Goal: Transaction & Acquisition: Book appointment/travel/reservation

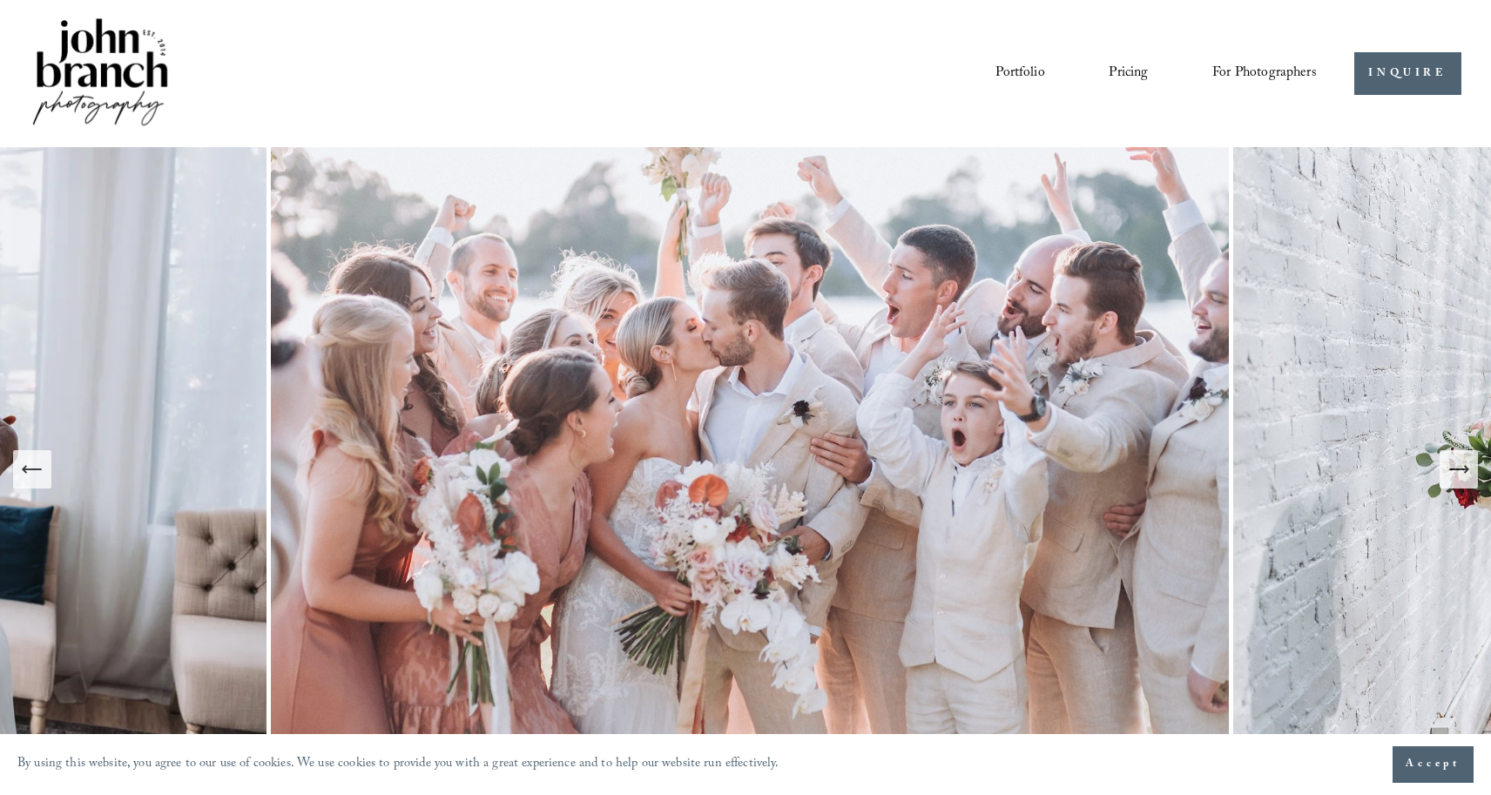
click at [1126, 73] on link "Pricing" at bounding box center [1128, 73] width 39 height 30
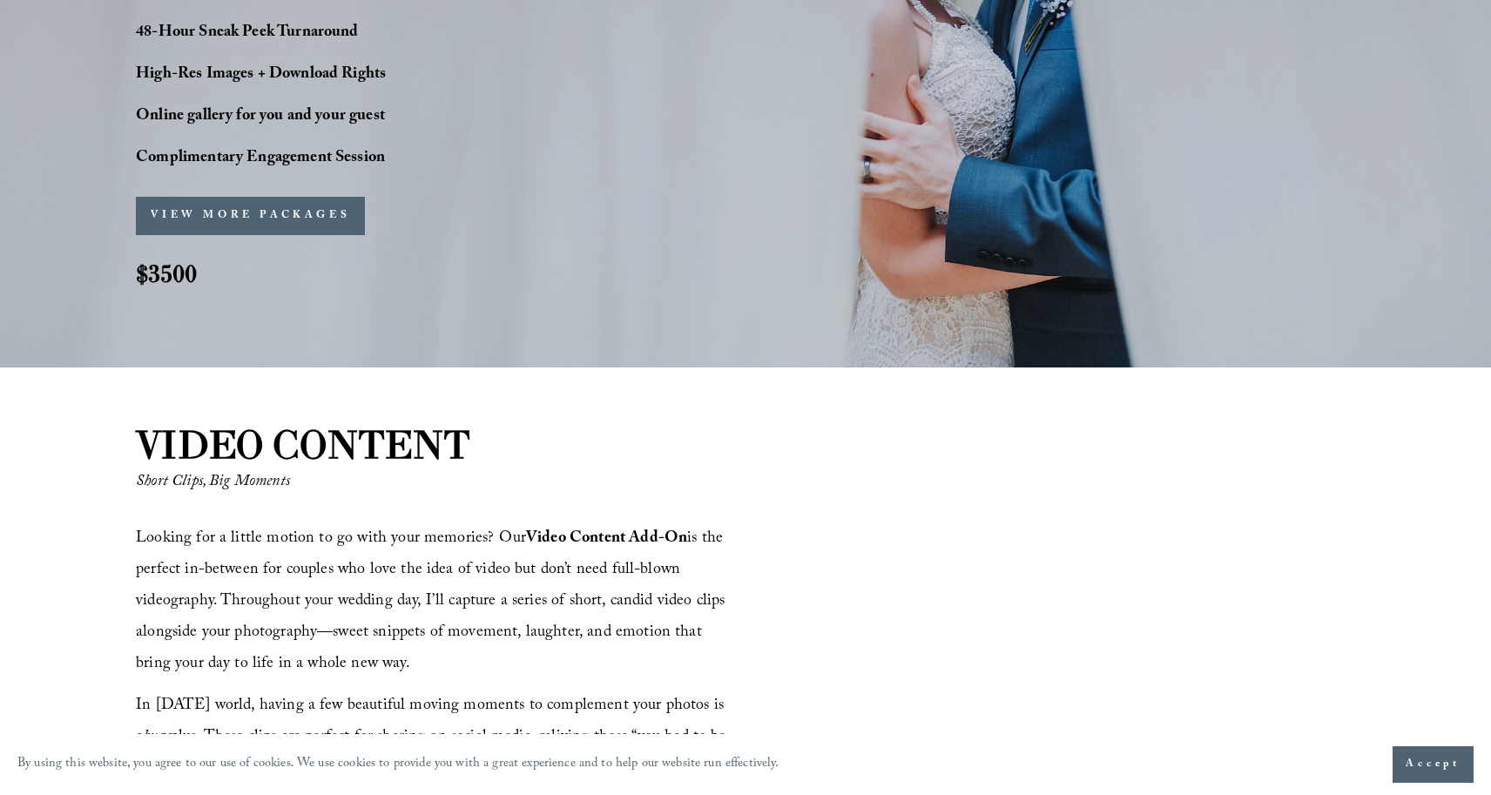
scroll to position [1572, 0]
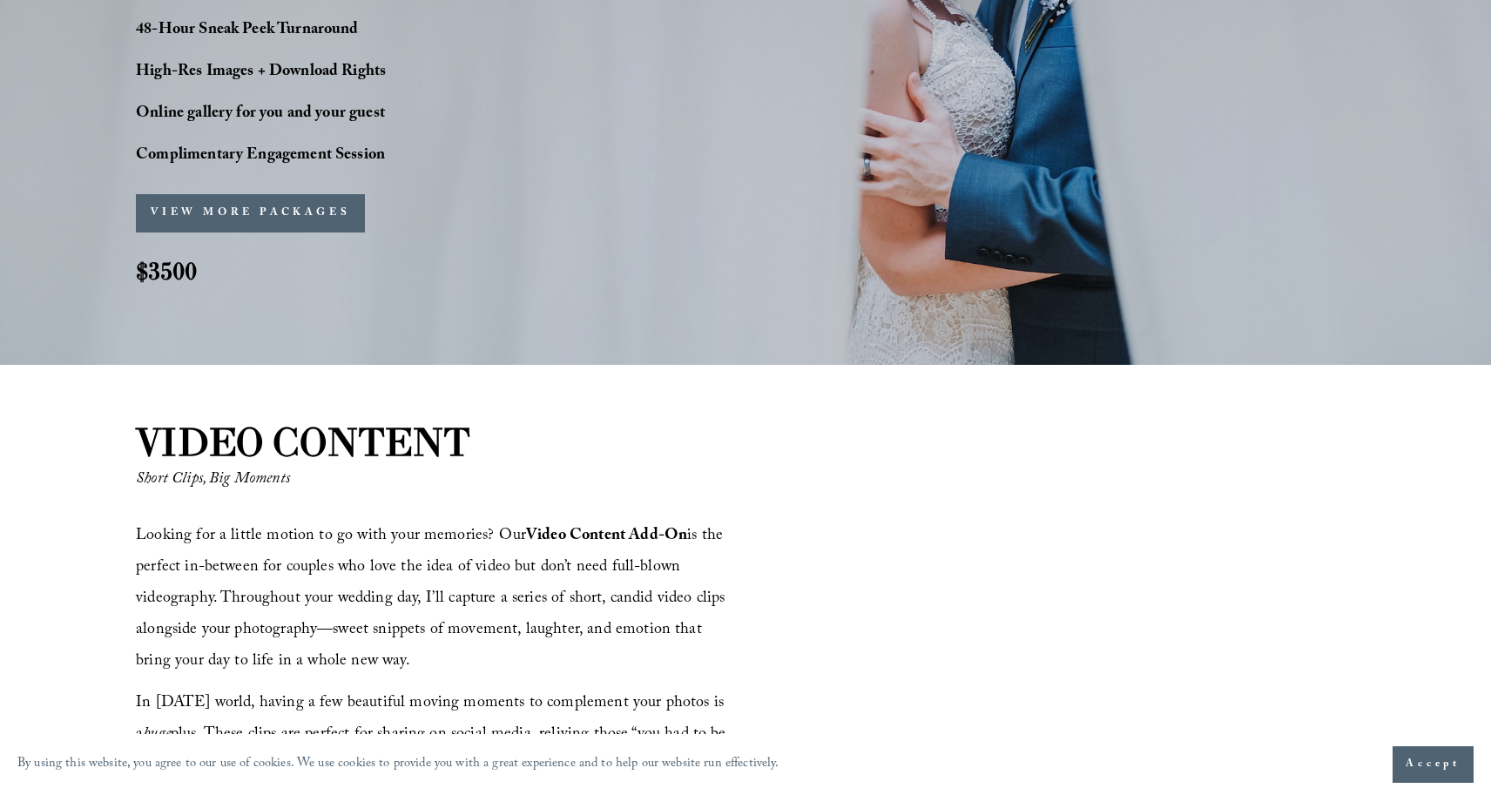
click at [205, 211] on button "VIEW MORE PACKAGES" at bounding box center [250, 213] width 229 height 38
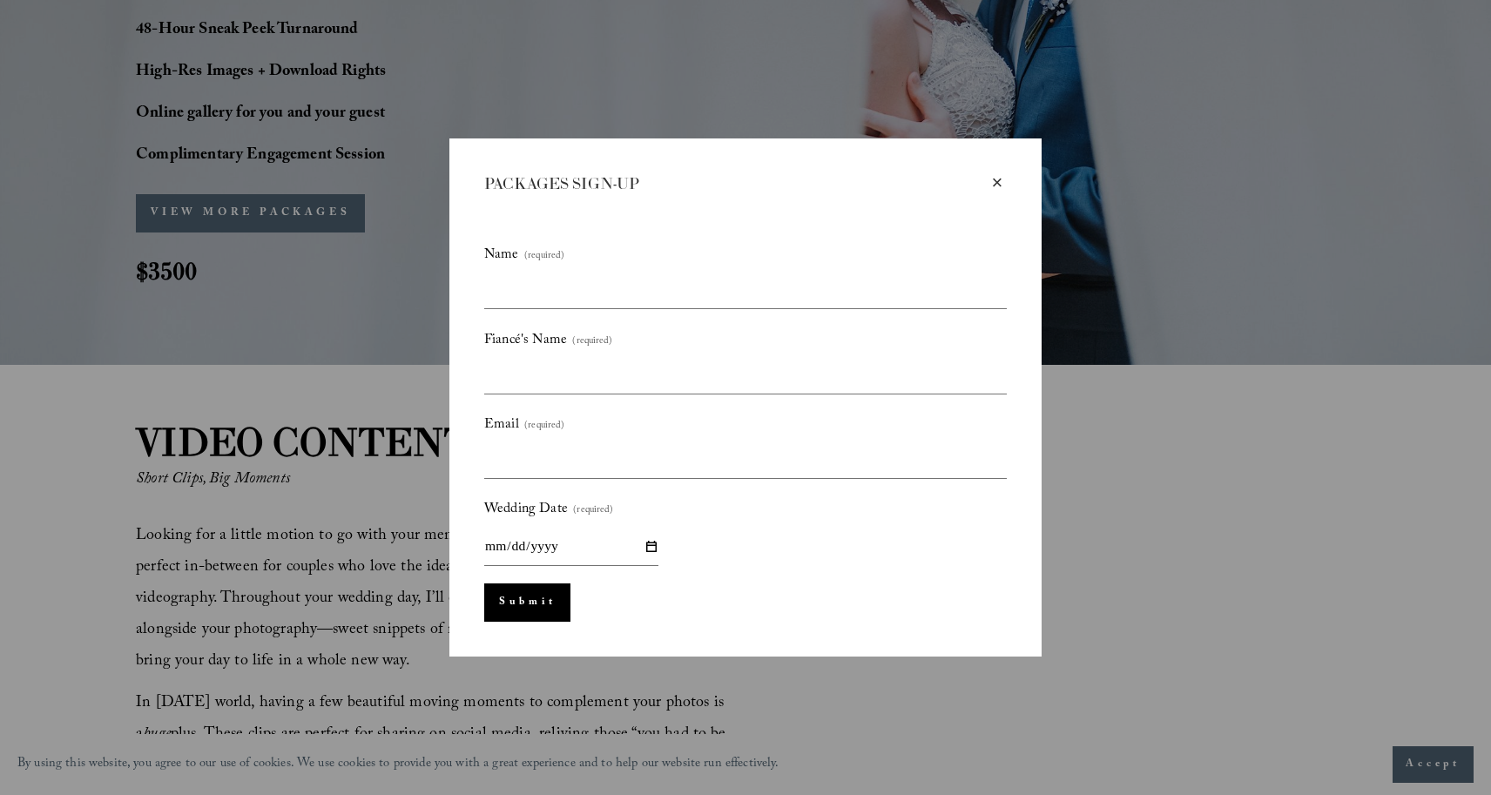
click at [996, 182] on div "×" at bounding box center [997, 182] width 19 height 19
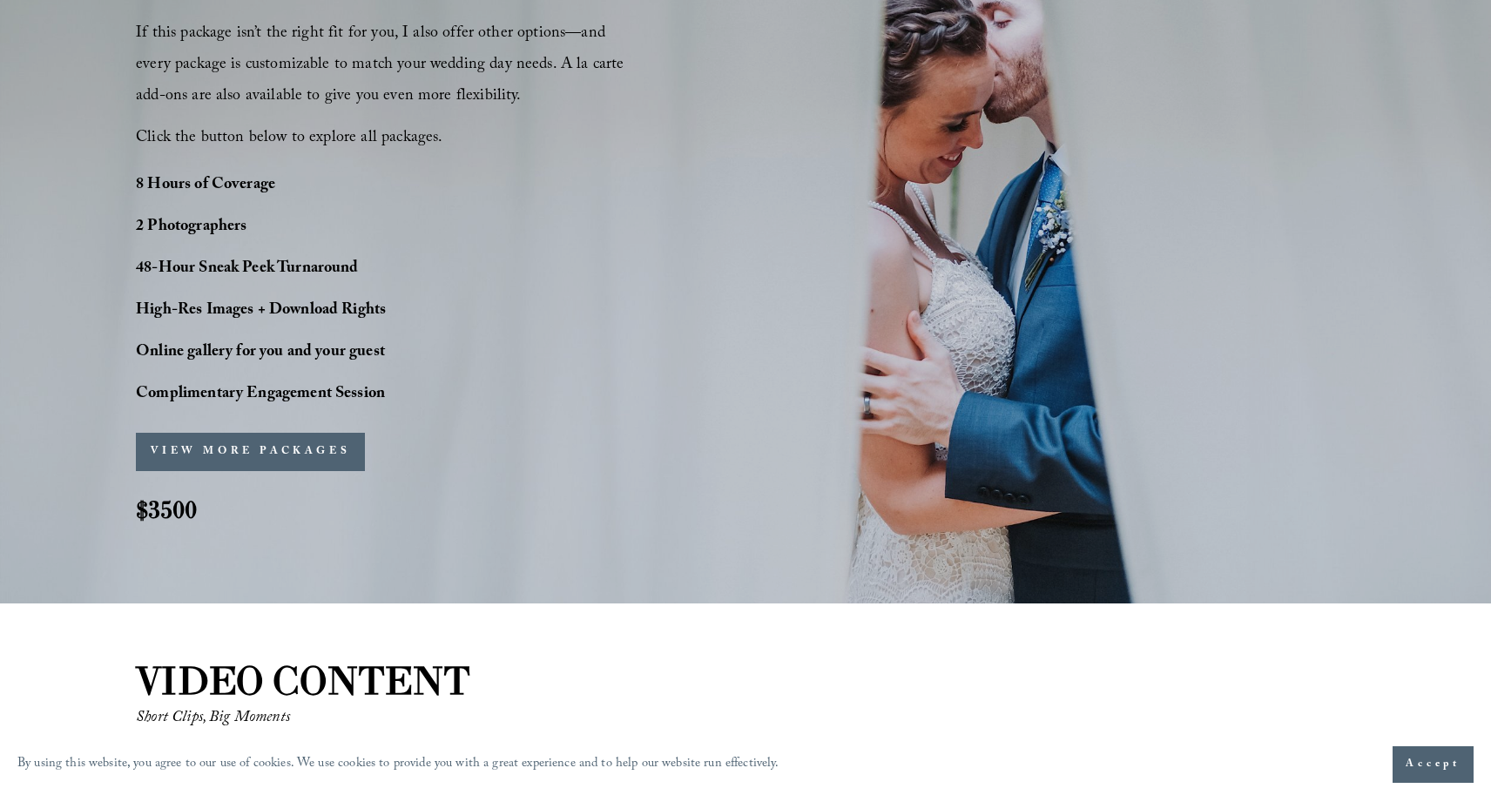
scroll to position [1334, 0]
click at [219, 463] on button "VIEW MORE PACKAGES" at bounding box center [250, 452] width 229 height 38
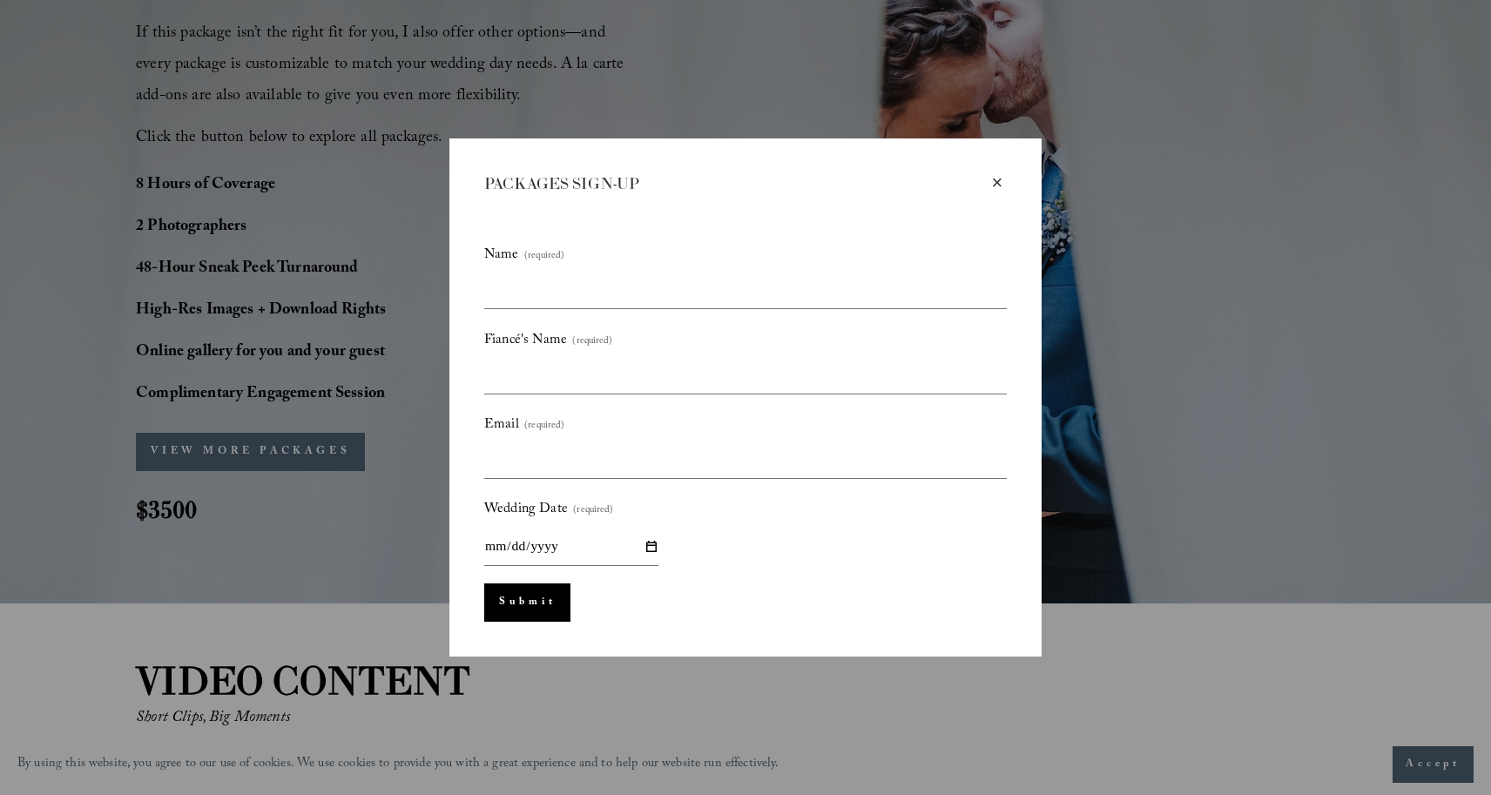
click at [996, 183] on div "×" at bounding box center [997, 182] width 19 height 19
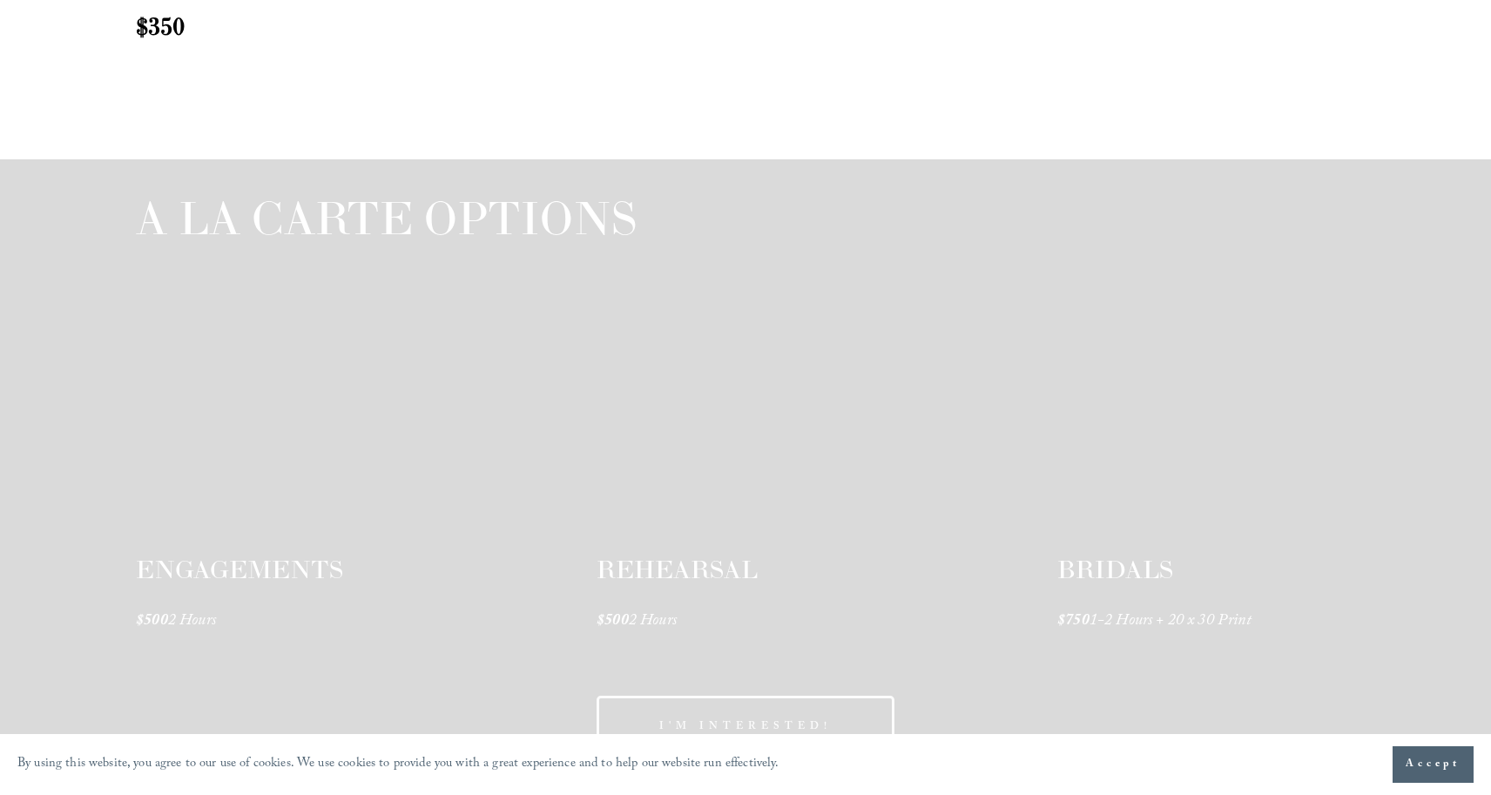
scroll to position [2568, 0]
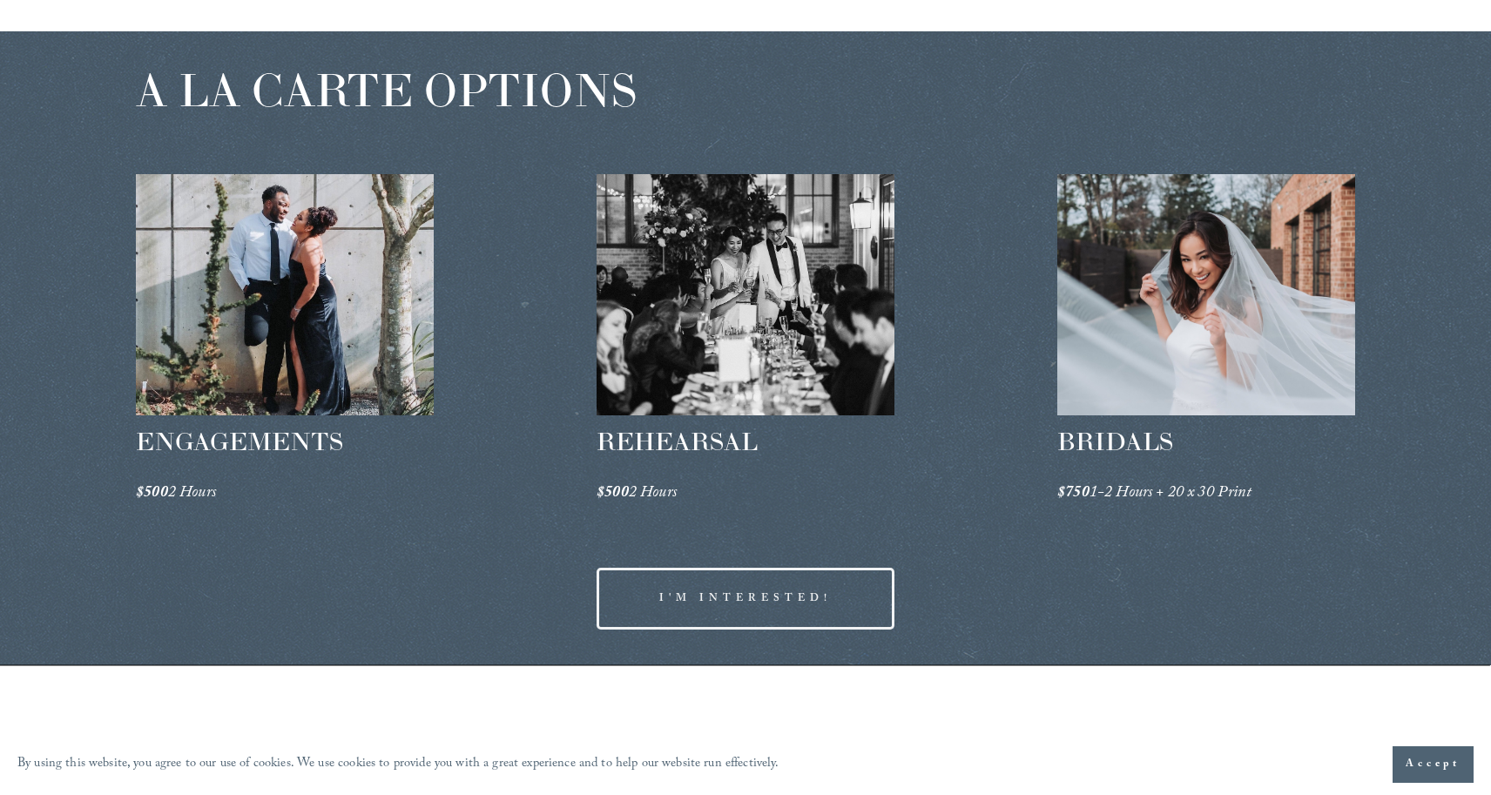
click at [854, 599] on link "I'M INTERESTED!" at bounding box center [746, 599] width 298 height 62
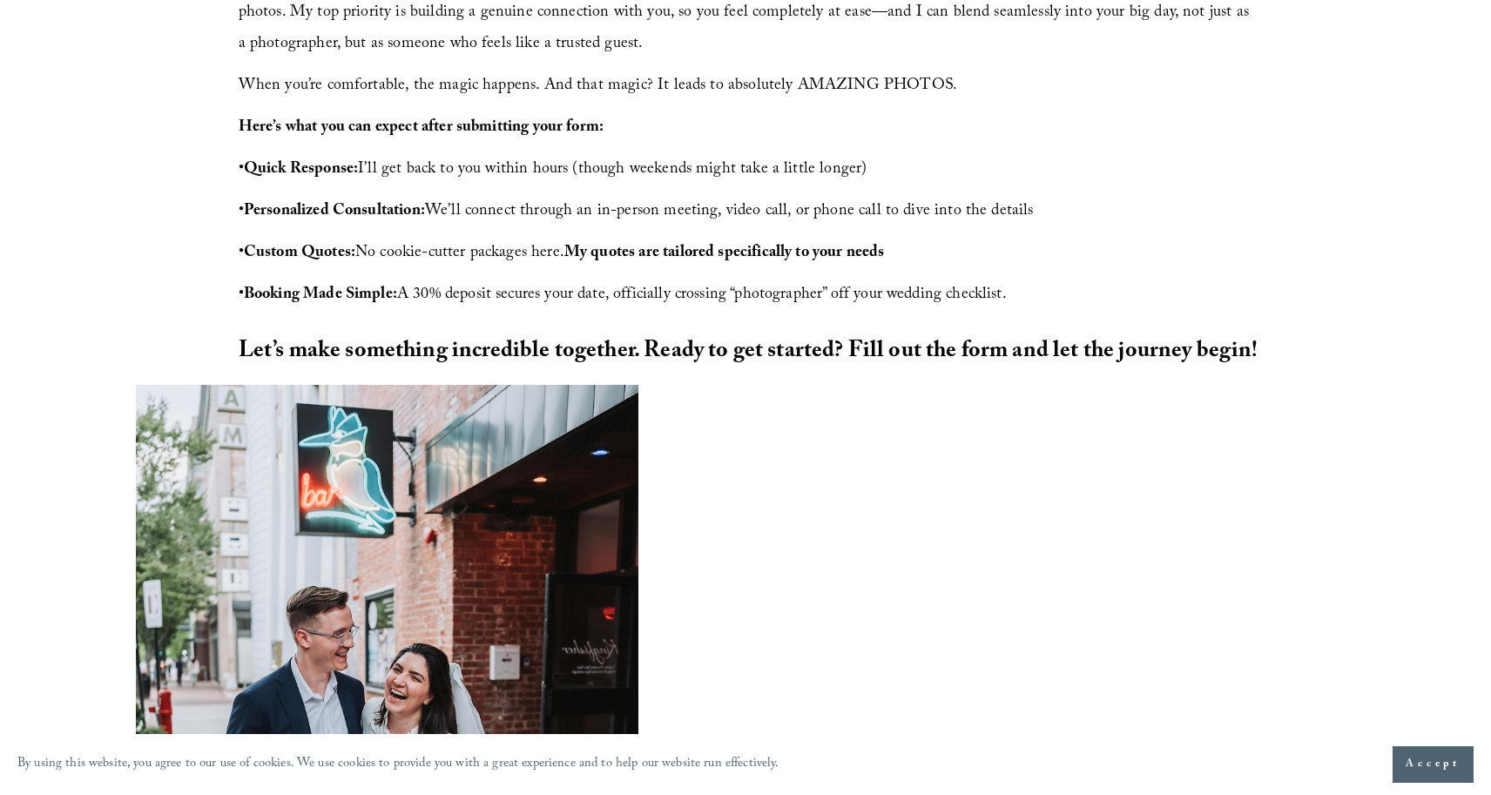
scroll to position [709, 0]
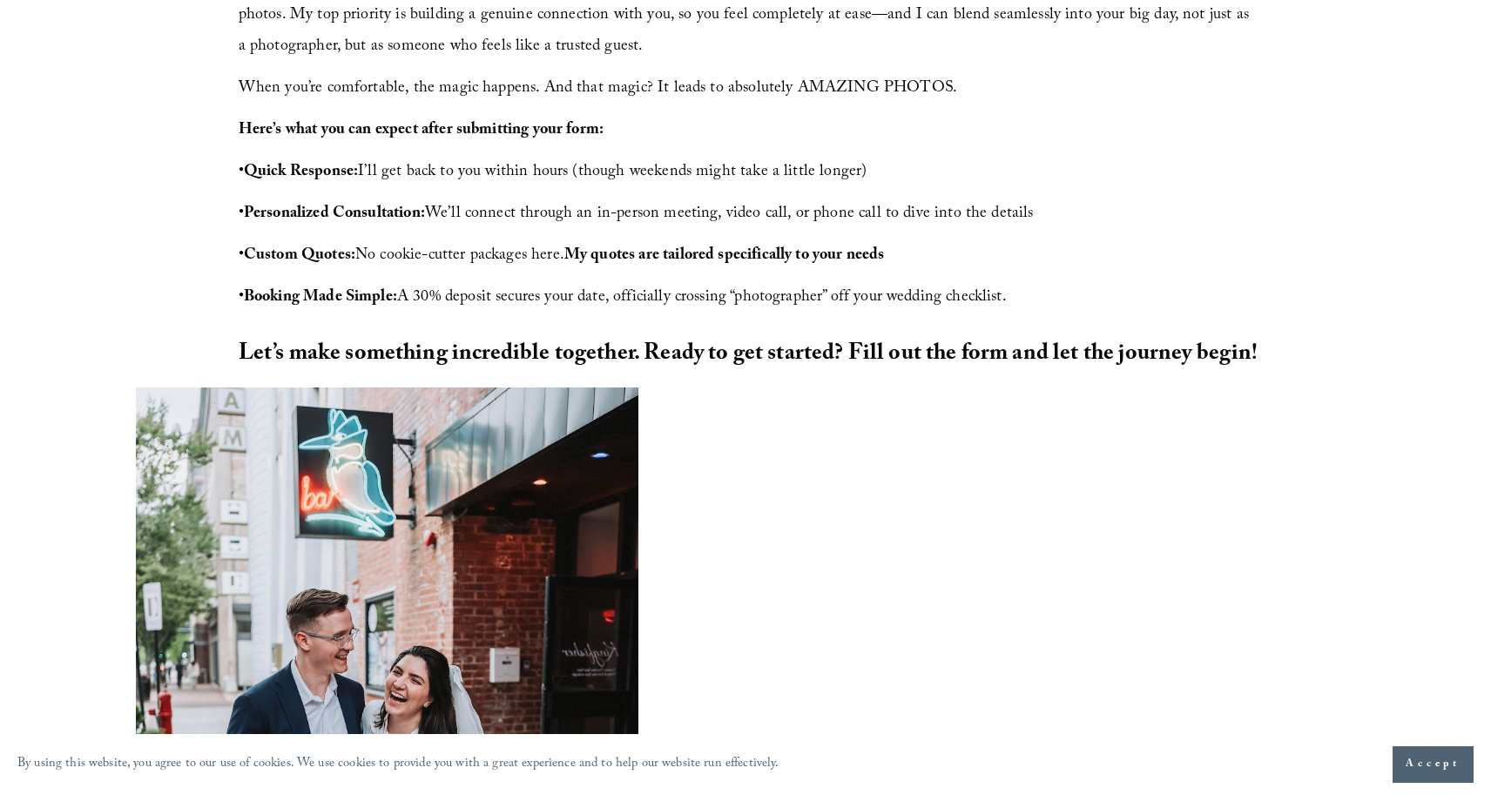
click at [1276, 275] on div "LET'S MAKE THIS HAPPEN! At the heart of every unforgettable wedding experience …" at bounding box center [745, 124] width 1491 height 529
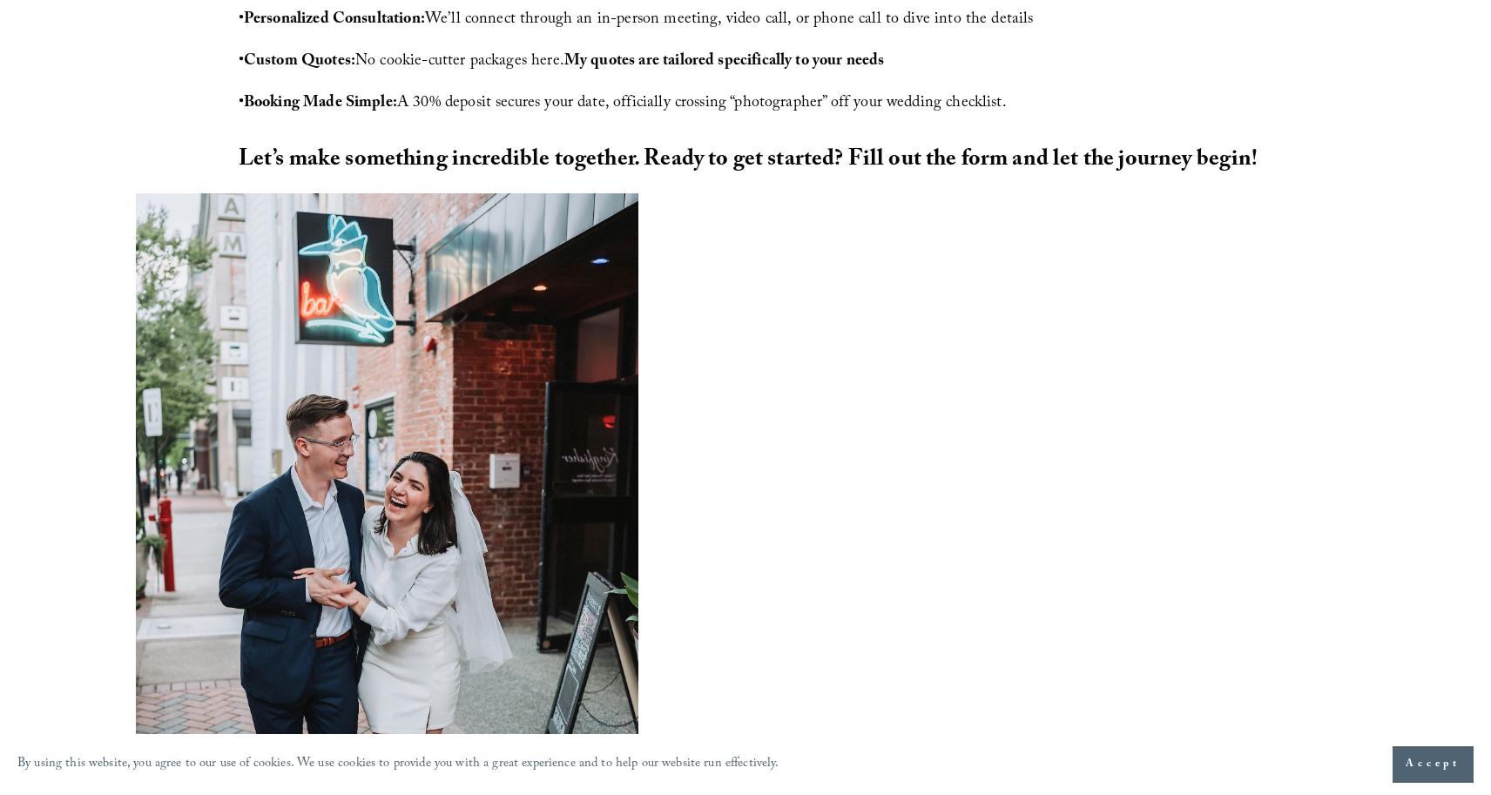
scroll to position [889, 0]
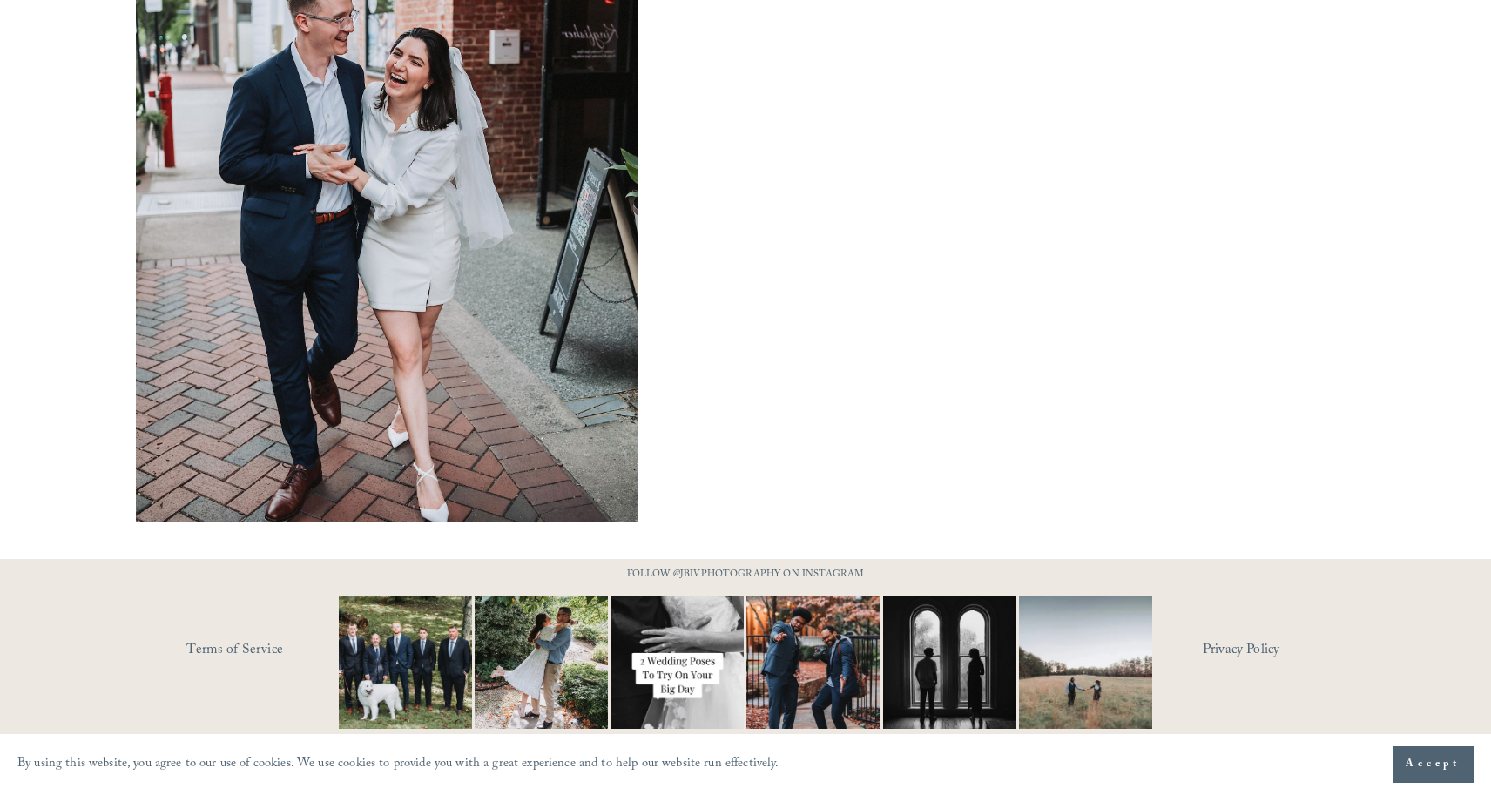
scroll to position [1327, 0]
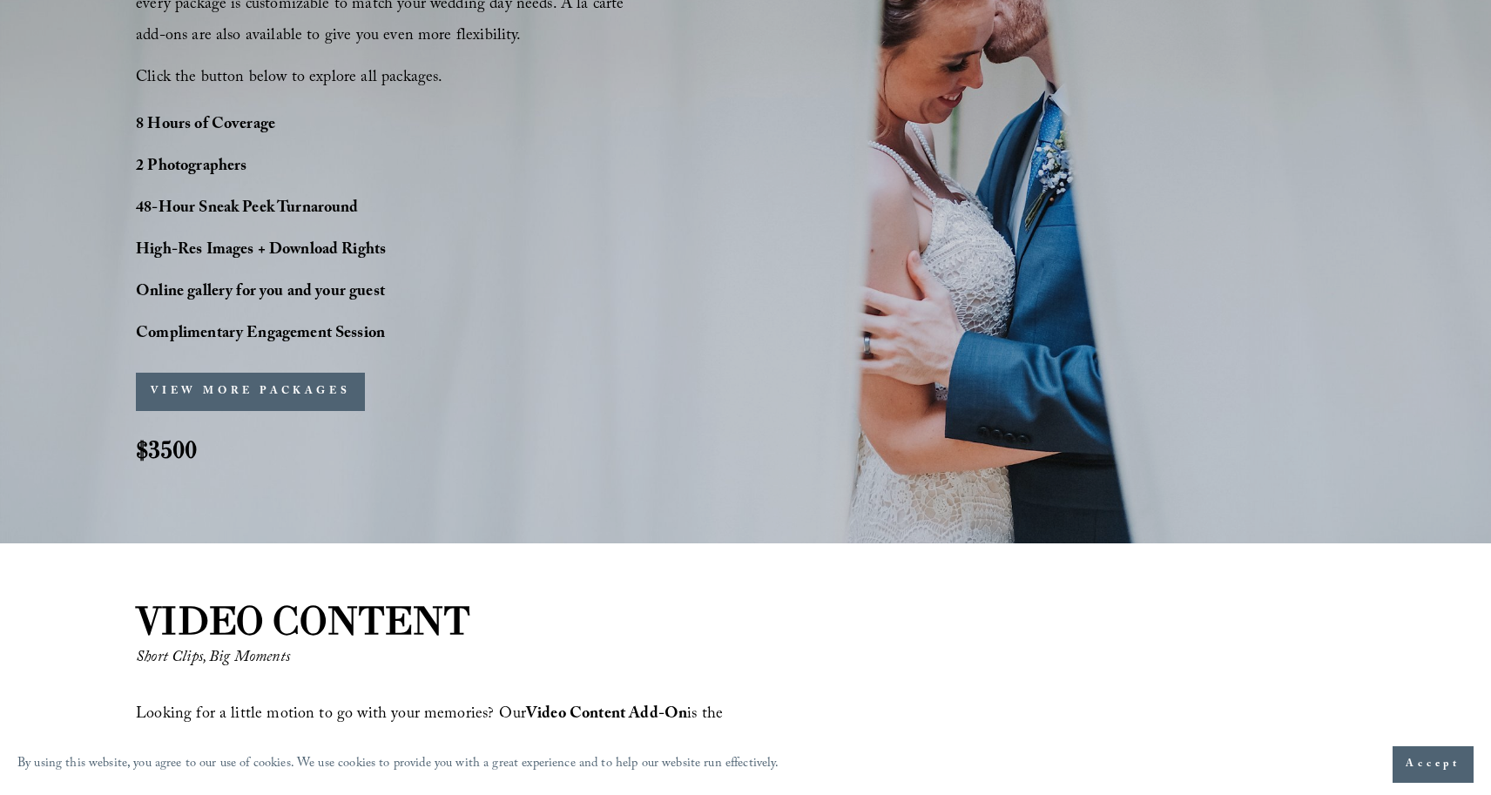
scroll to position [1413, 0]
